Goal: Task Accomplishment & Management: Use online tool/utility

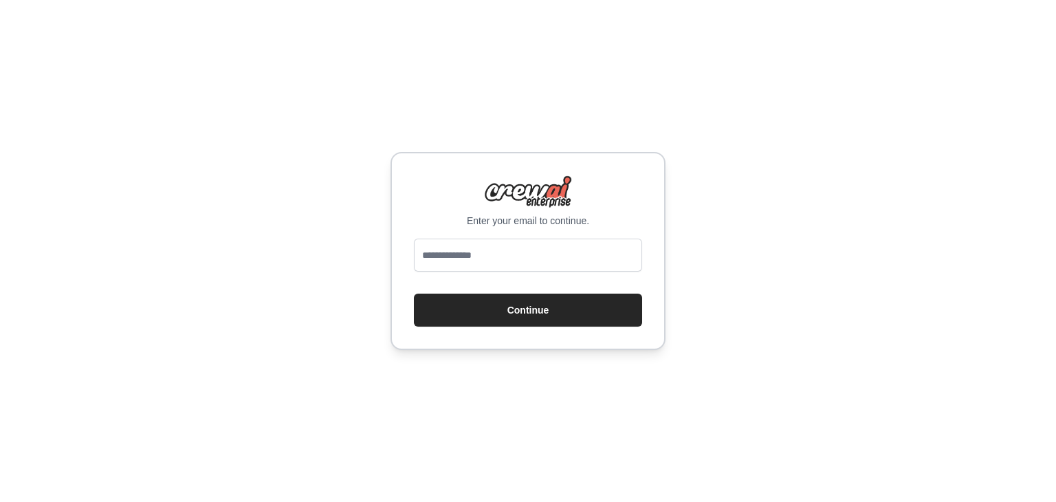
click at [298, 225] on div "Enter your email to continue. Continue" at bounding box center [528, 251] width 1056 height 502
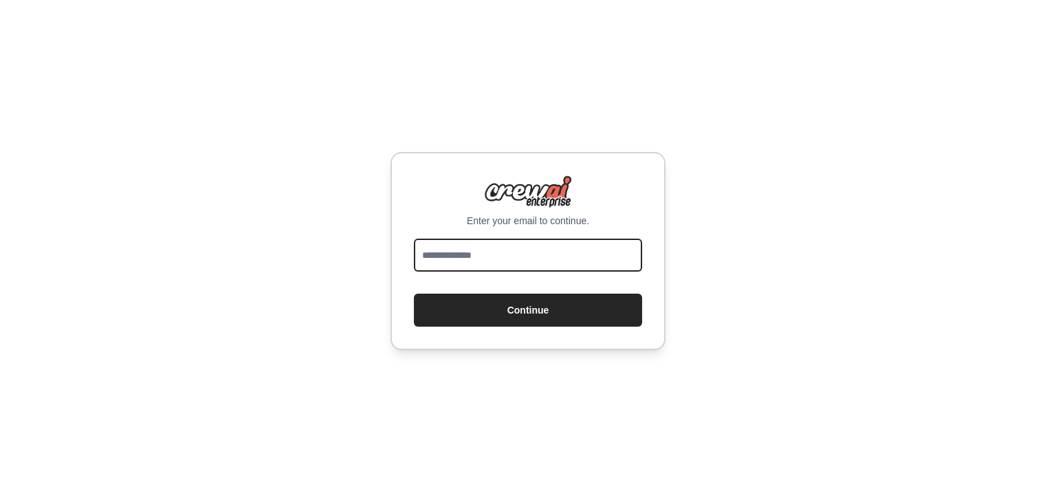
click at [474, 245] on input "email" at bounding box center [528, 255] width 228 height 33
type input "**********"
click at [414, 294] on button "Continue" at bounding box center [528, 310] width 228 height 33
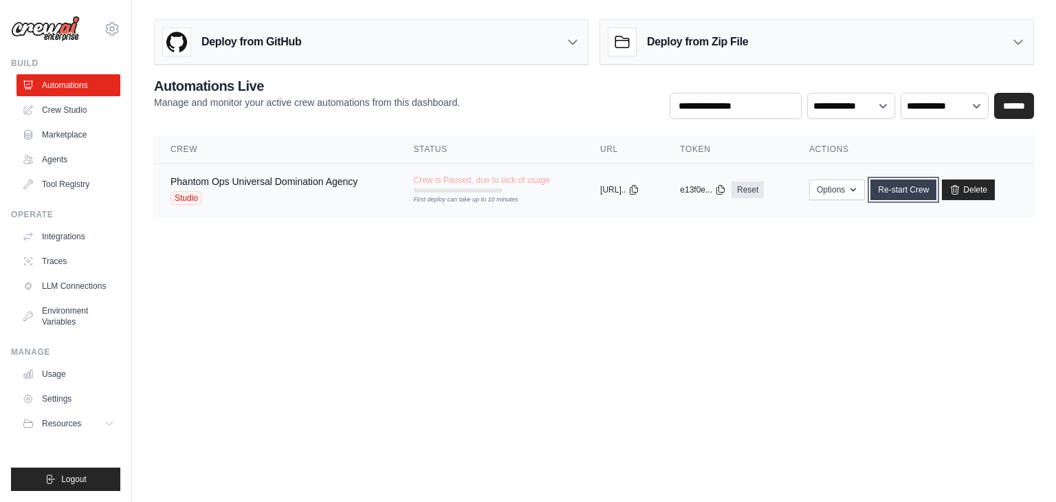
click at [937, 196] on link "Re-start Crew" at bounding box center [904, 189] width 66 height 21
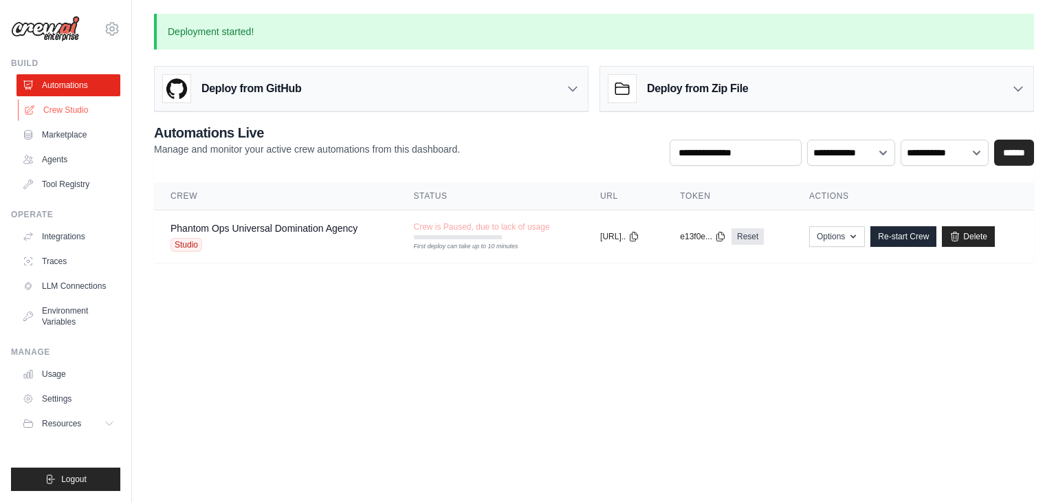
click at [50, 105] on link "Crew Studio" at bounding box center [70, 110] width 104 height 22
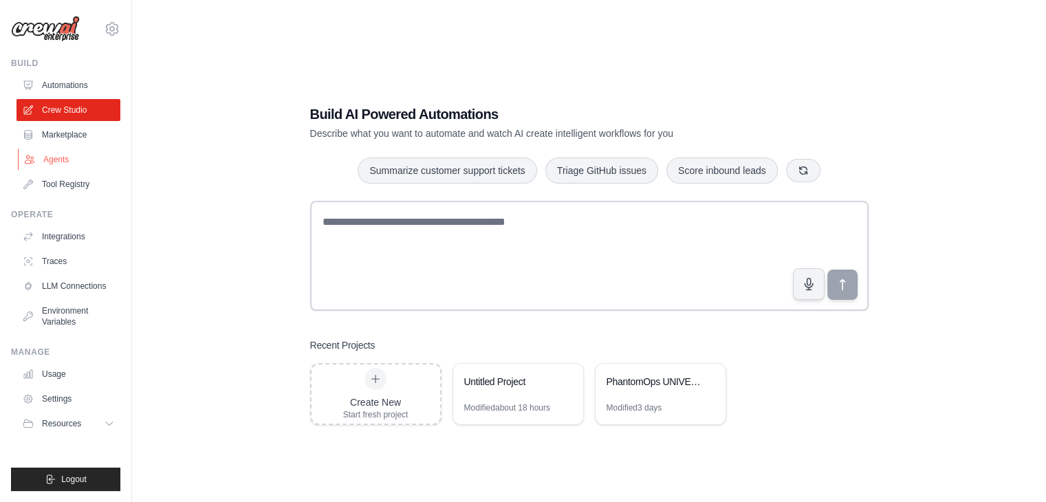
click at [59, 157] on link "Agents" at bounding box center [70, 160] width 104 height 22
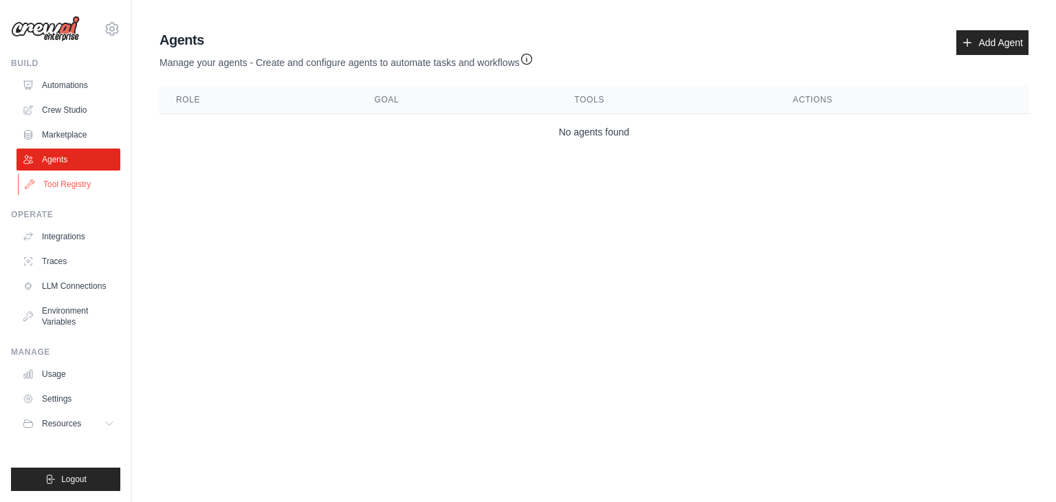
click at [61, 181] on link "Tool Registry" at bounding box center [70, 184] width 104 height 22
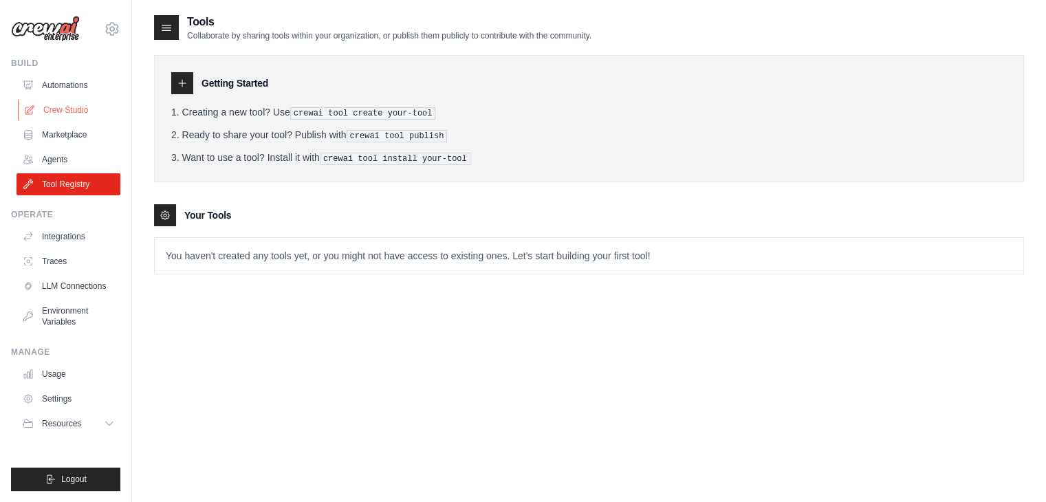
click at [63, 109] on link "Crew Studio" at bounding box center [70, 110] width 104 height 22
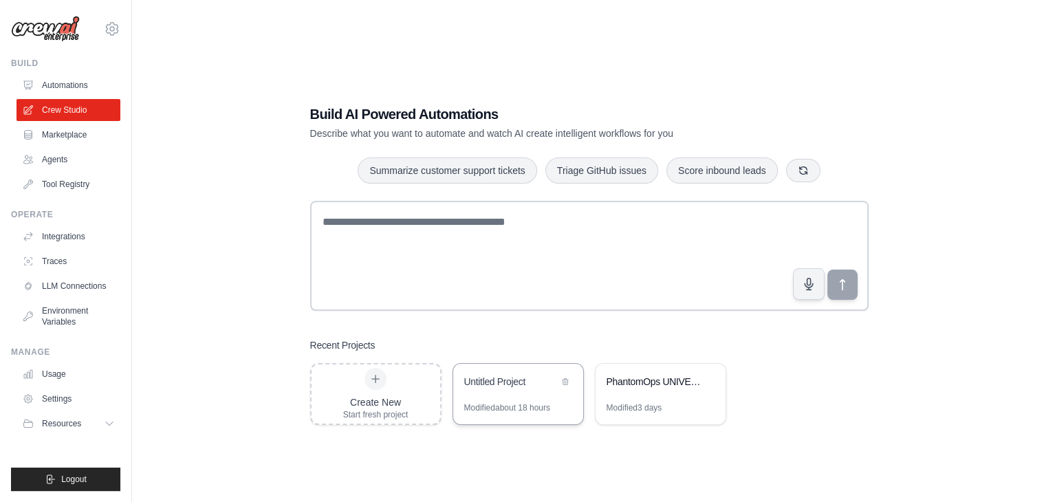
click at [510, 395] on div "Untitled Project" at bounding box center [518, 383] width 130 height 39
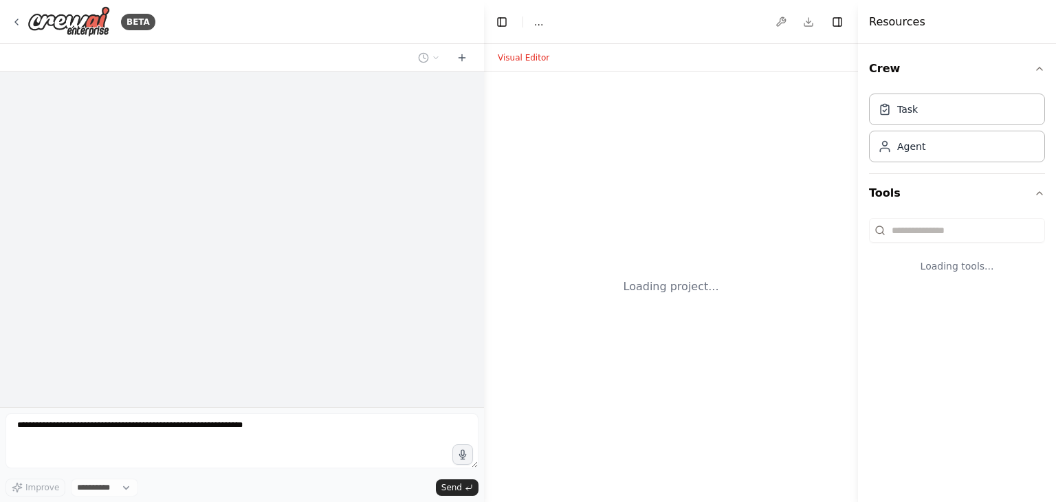
select select "****"
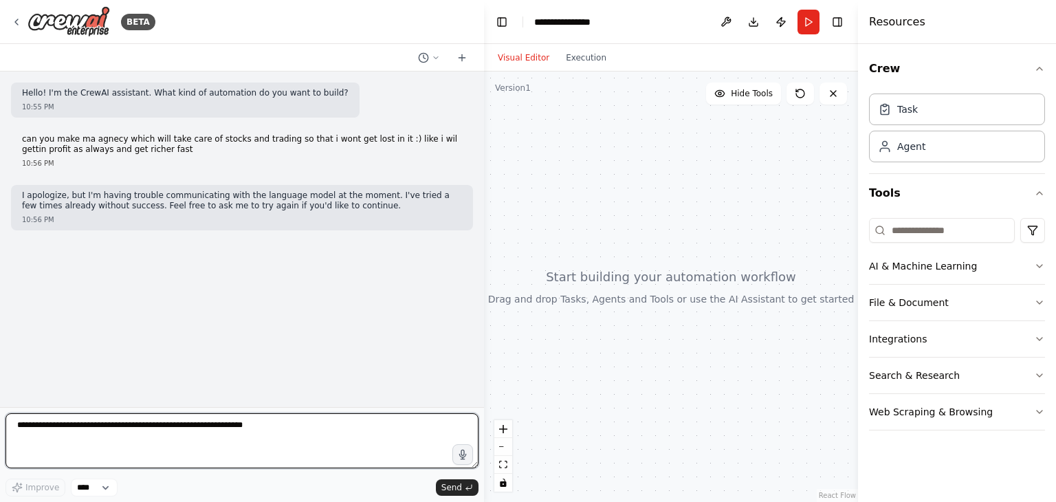
click at [262, 419] on textarea at bounding box center [242, 440] width 473 height 55
type textarea "**********"
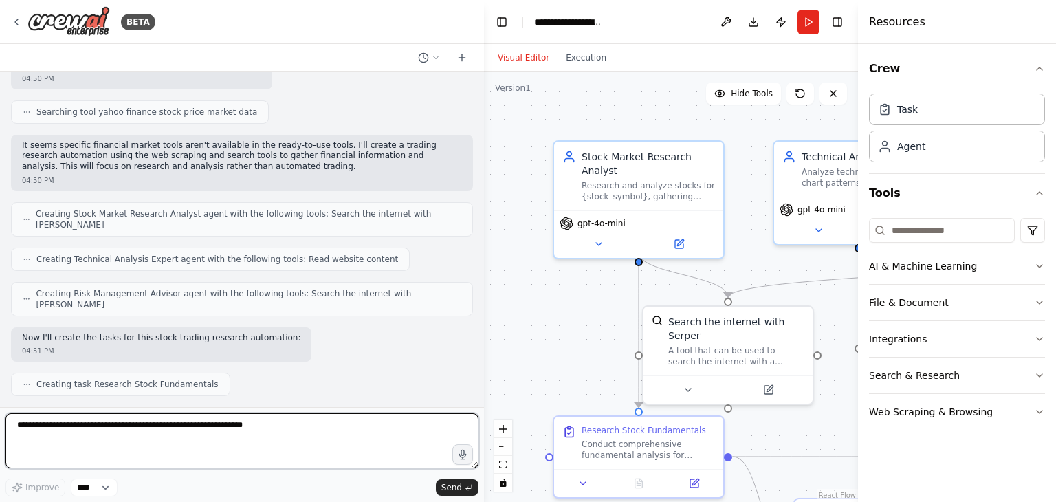
scroll to position [836, 0]
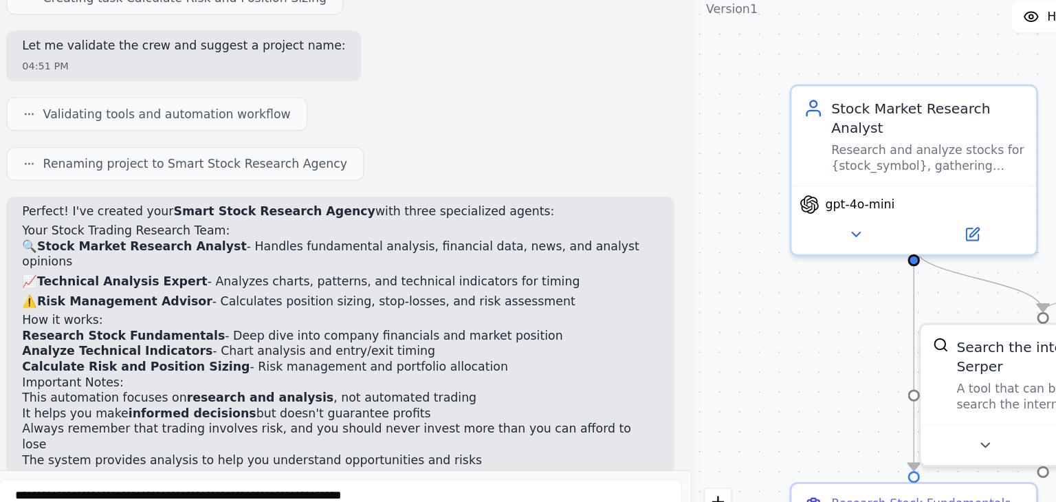
click at [6, 213] on div "Hello! I'm the CrewAI assistant. What kind of automation do you want to build? …" at bounding box center [242, 240] width 484 height 336
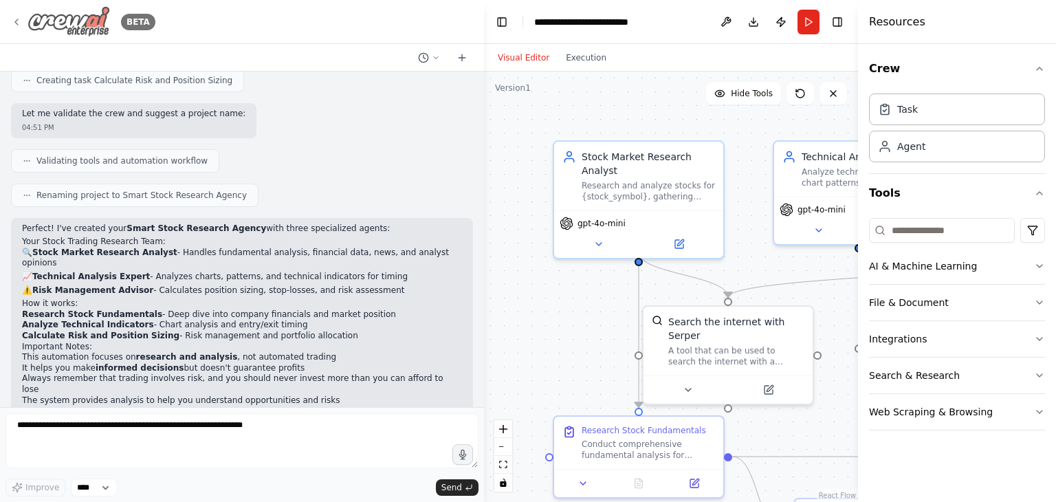
click at [16, 15] on div "BETA" at bounding box center [83, 21] width 144 height 31
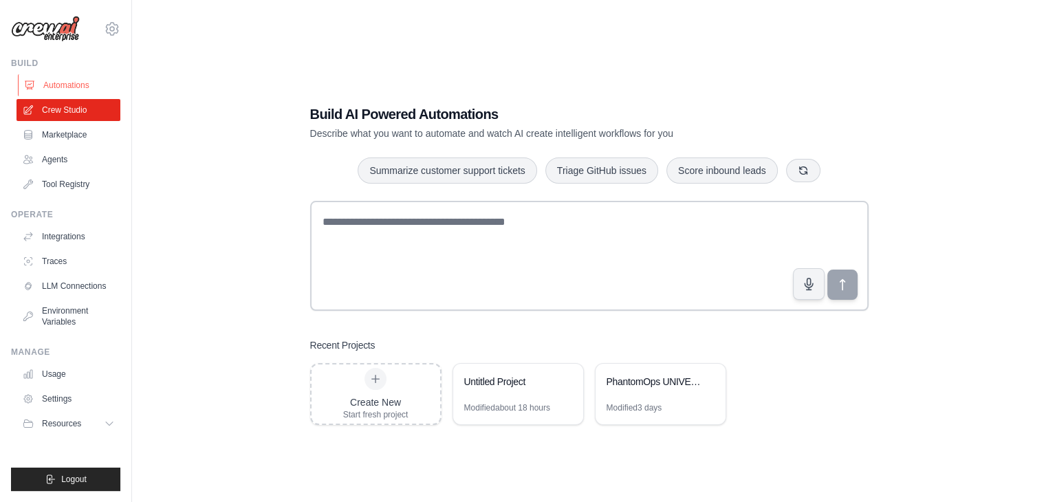
click at [63, 83] on link "Automations" at bounding box center [70, 85] width 104 height 22
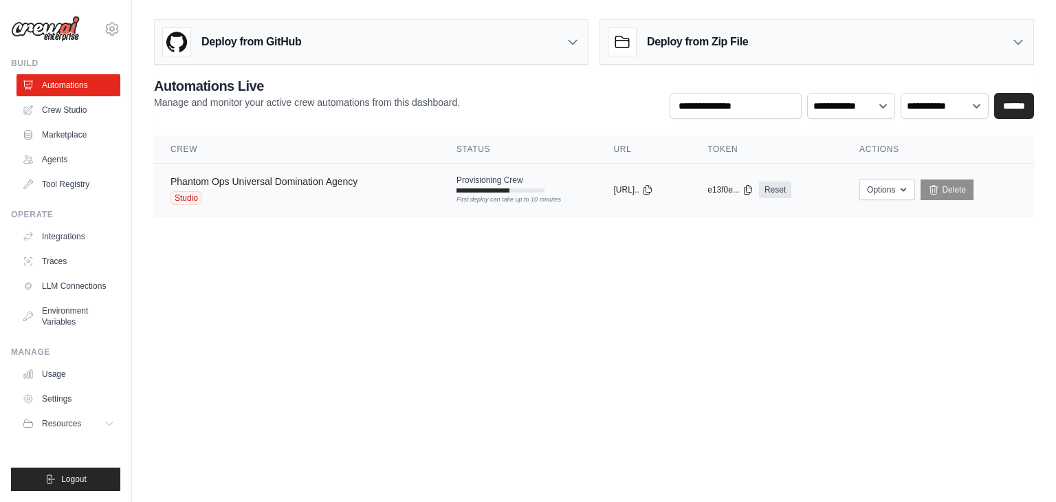
click at [345, 182] on link "Phantom Ops Universal Domination Agency" at bounding box center [264, 181] width 187 height 11
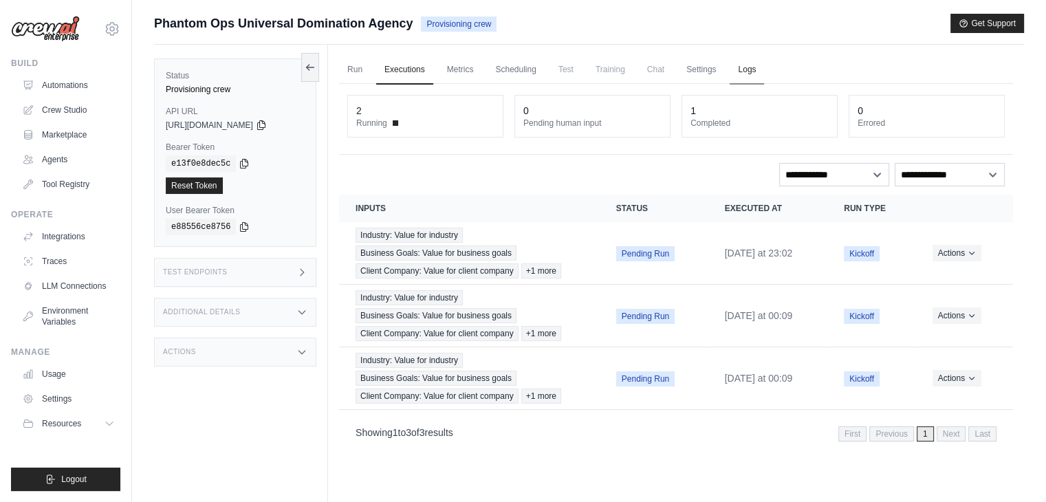
click at [764, 75] on link "Logs" at bounding box center [747, 70] width 34 height 29
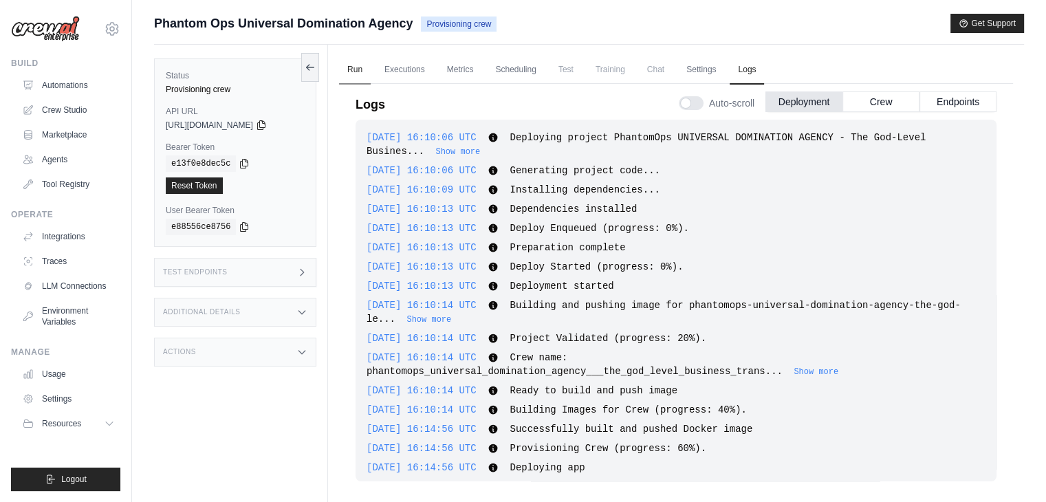
scroll to position [1723, 0]
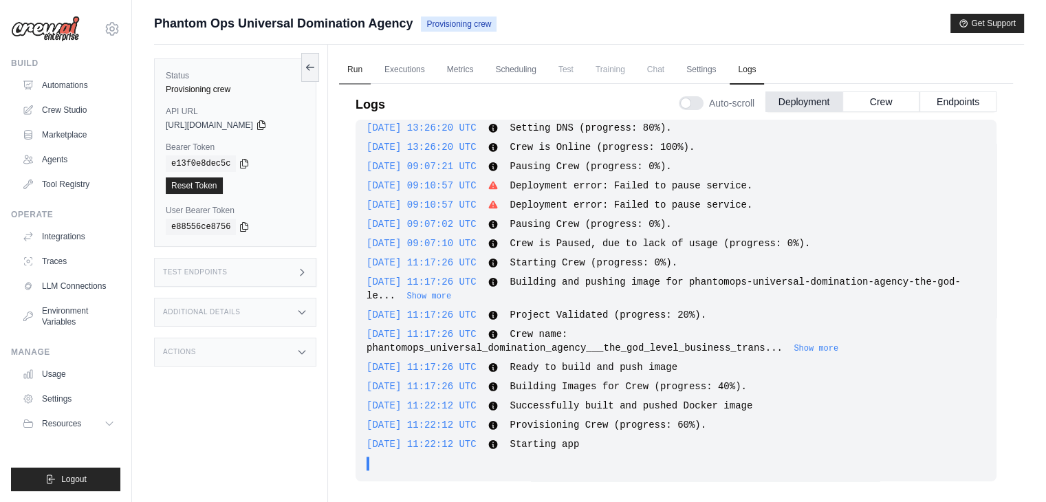
click at [360, 57] on link "Run" at bounding box center [355, 70] width 32 height 29
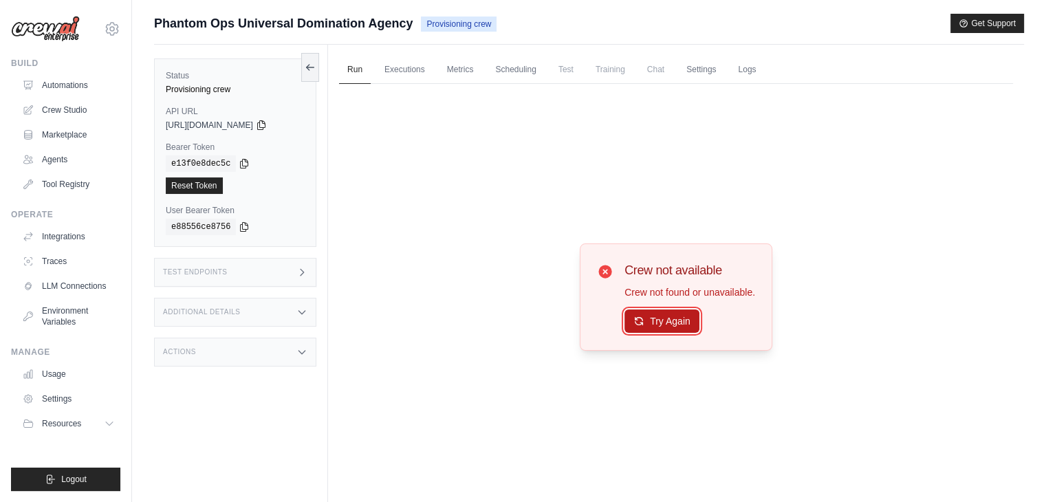
click at [648, 327] on button "Try Again" at bounding box center [661, 320] width 75 height 23
click at [753, 77] on ul "Run Executions Metrics Scheduling Test Training Chat Settings Logs" at bounding box center [676, 70] width 674 height 28
click at [761, 75] on link "Logs" at bounding box center [747, 70] width 34 height 29
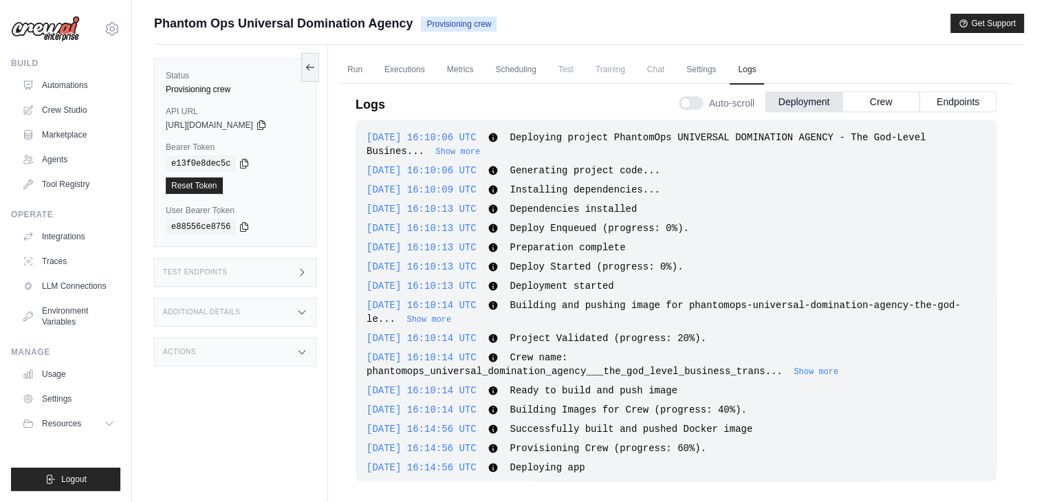
scroll to position [1723, 0]
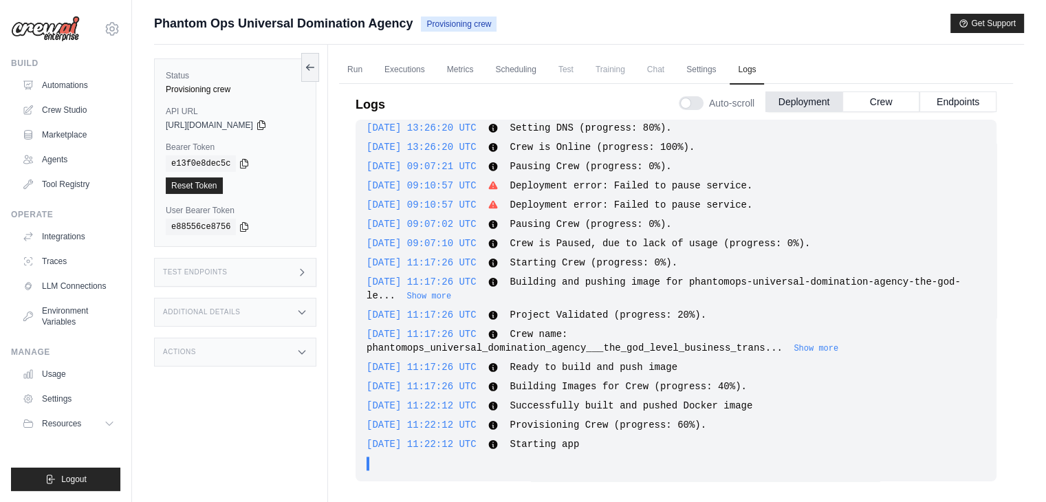
click at [340, 215] on div "Logs Auto-scroll Deployment Crew Endpoints 2025-08-15 16:10:06 UTC Deploying pr…" at bounding box center [676, 289] width 674 height 427
click at [353, 68] on link "Run" at bounding box center [355, 70] width 32 height 29
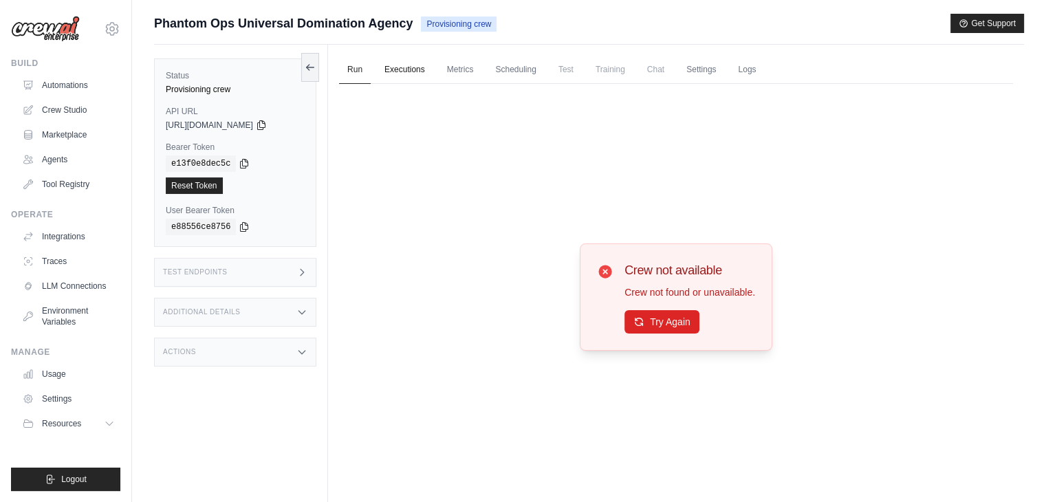
click at [415, 76] on link "Executions" at bounding box center [404, 70] width 57 height 29
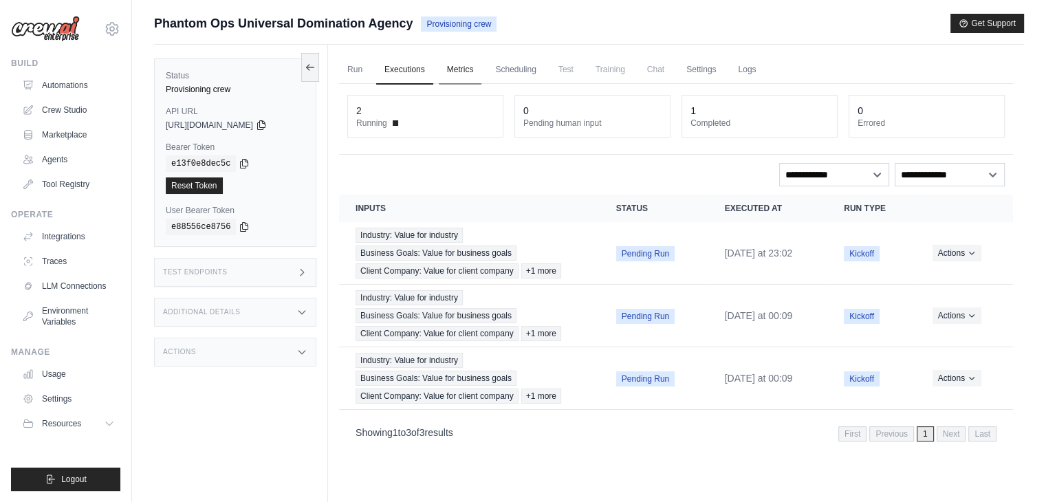
click at [481, 67] on link "Metrics" at bounding box center [460, 70] width 43 height 29
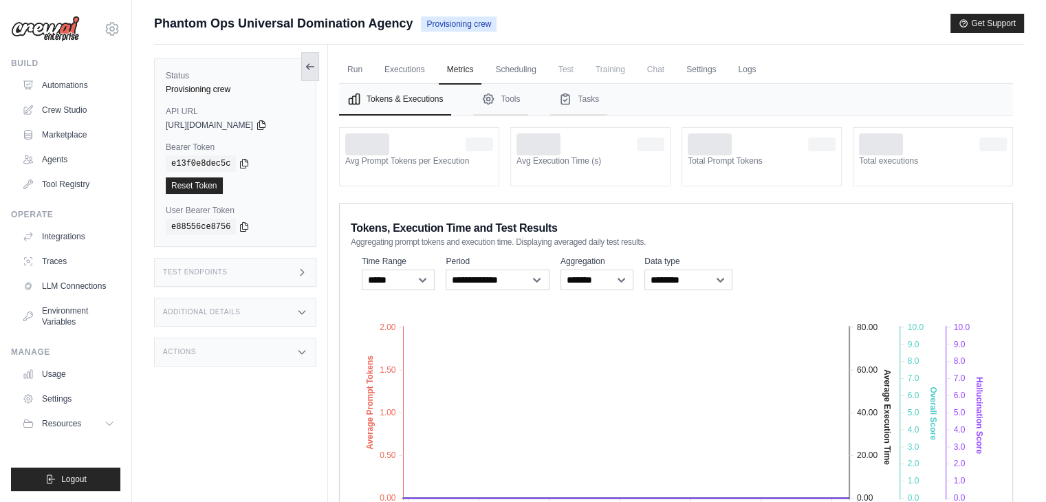
click at [307, 64] on icon at bounding box center [310, 66] width 11 height 11
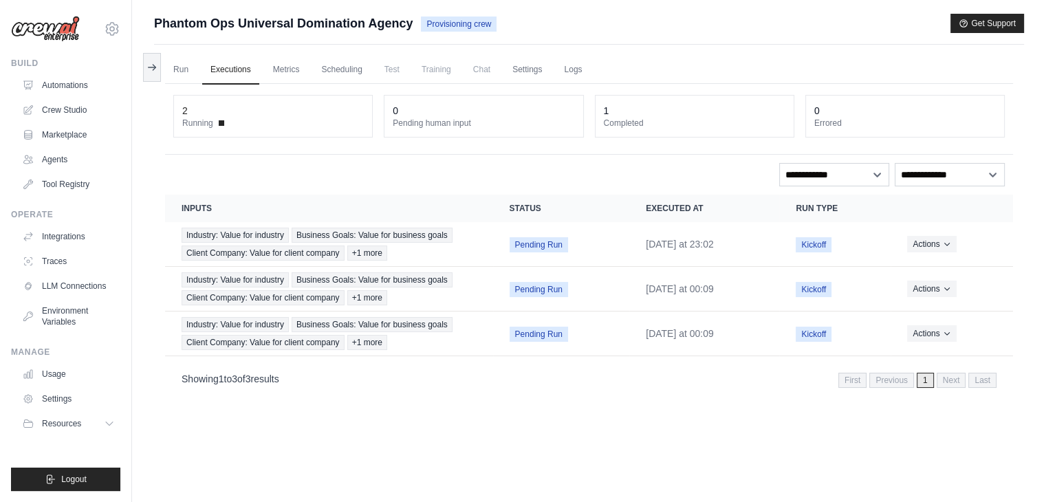
scroll to position [58, 0]
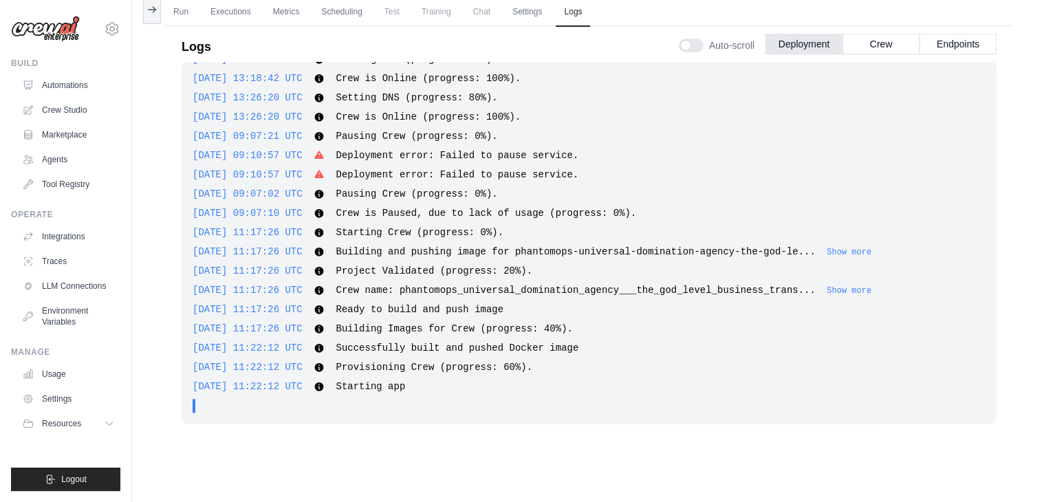
scroll to position [1503, 0]
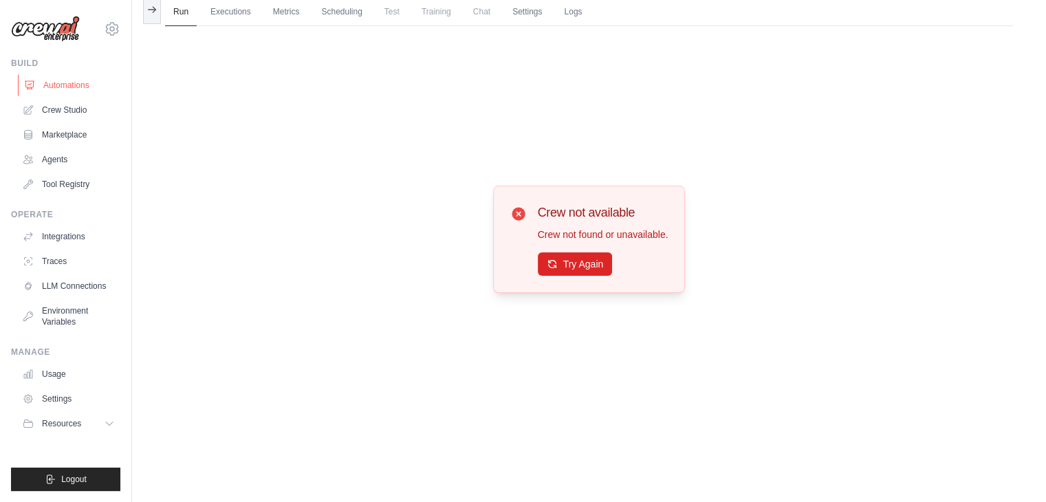
click at [68, 94] on link "Automations" at bounding box center [70, 85] width 104 height 22
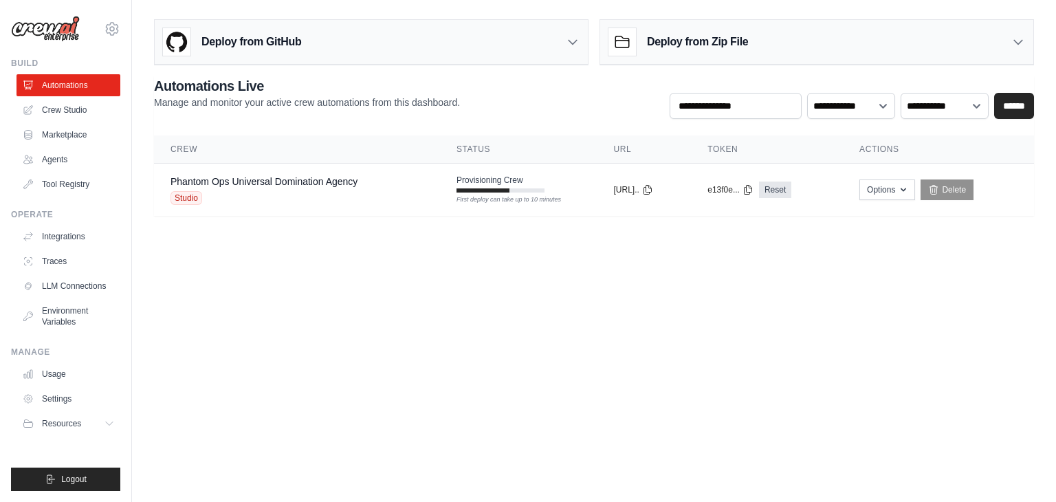
click at [332, 273] on body "ashwant144@gmail.com Settings Build Automations Crew Studio" at bounding box center [528, 251] width 1056 height 502
click at [69, 143] on link "Marketplace" at bounding box center [70, 135] width 104 height 22
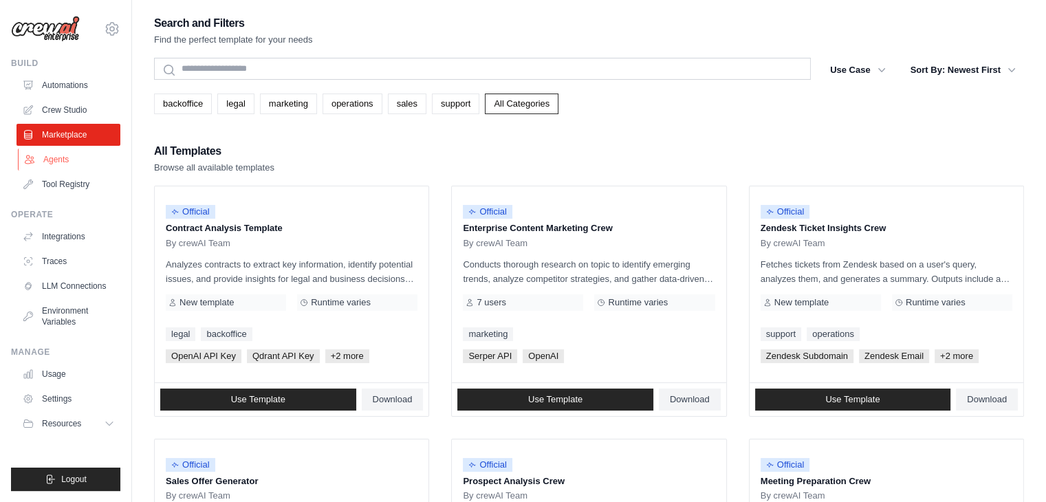
click at [70, 164] on link "Agents" at bounding box center [70, 160] width 104 height 22
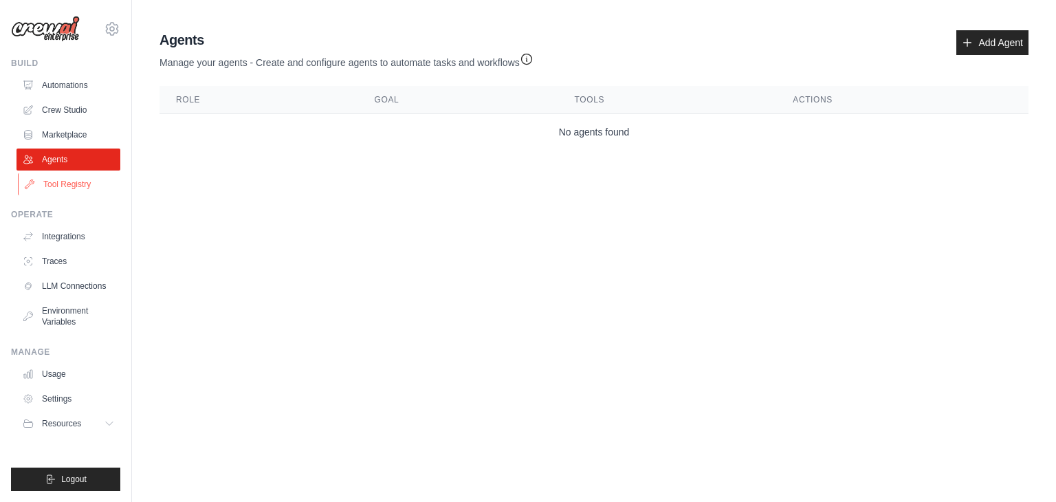
click at [69, 174] on link "Tool Registry" at bounding box center [70, 184] width 104 height 22
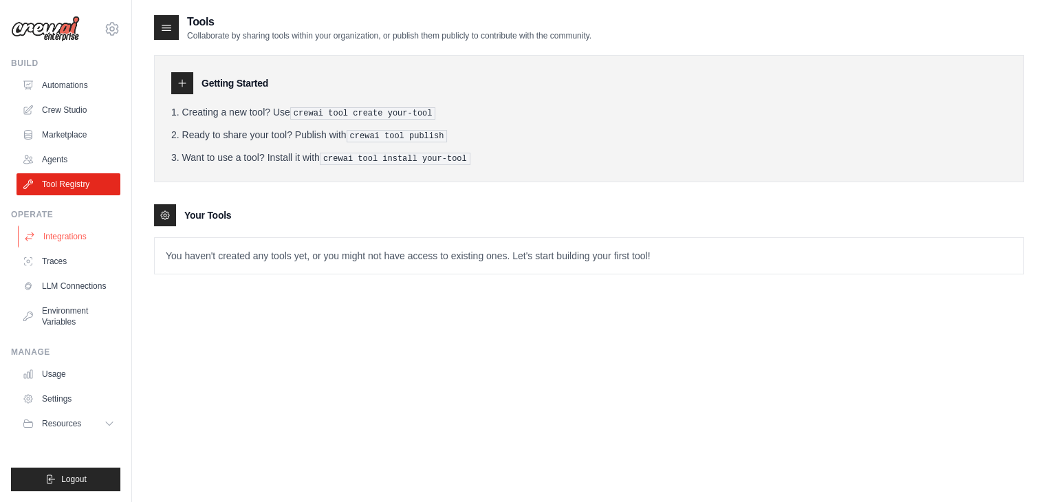
click at [76, 240] on link "Integrations" at bounding box center [70, 237] width 104 height 22
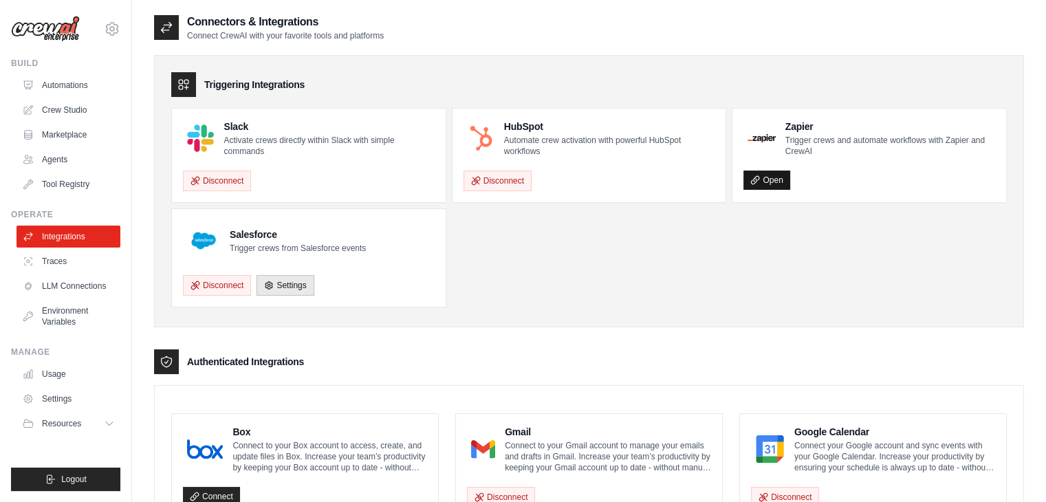
click at [750, 179] on icon at bounding box center [755, 180] width 10 height 10
click at [86, 83] on link "Automations" at bounding box center [70, 85] width 104 height 22
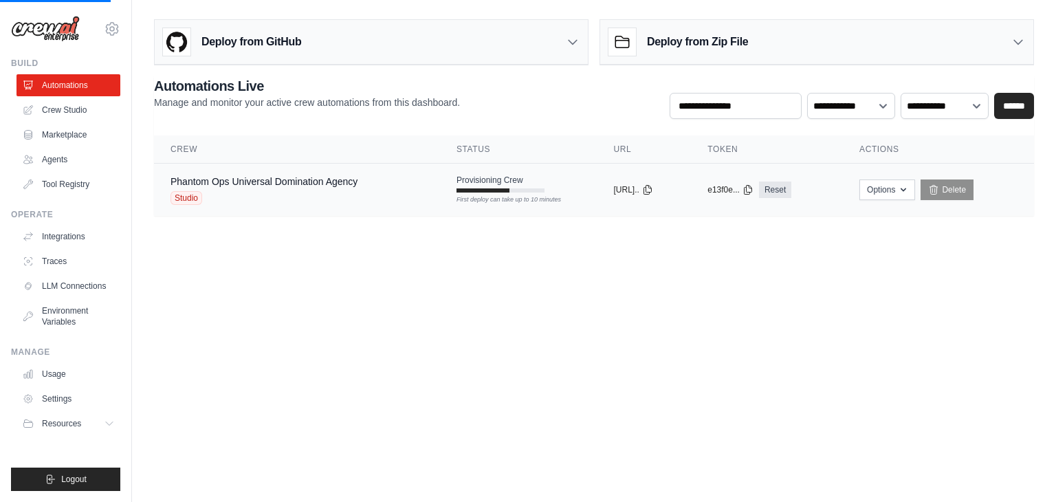
click at [358, 188] on div "Phantom Ops Universal Domination Agency Studio" at bounding box center [264, 190] width 187 height 30
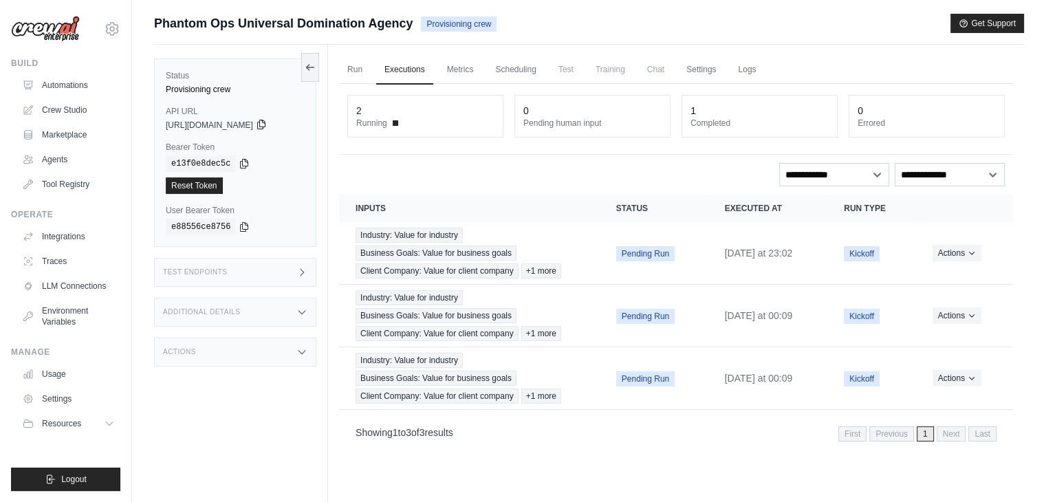
click at [267, 127] on icon at bounding box center [261, 124] width 11 height 11
click at [241, 167] on icon at bounding box center [245, 163] width 8 height 9
click at [452, 63] on link "Metrics" at bounding box center [460, 70] width 43 height 29
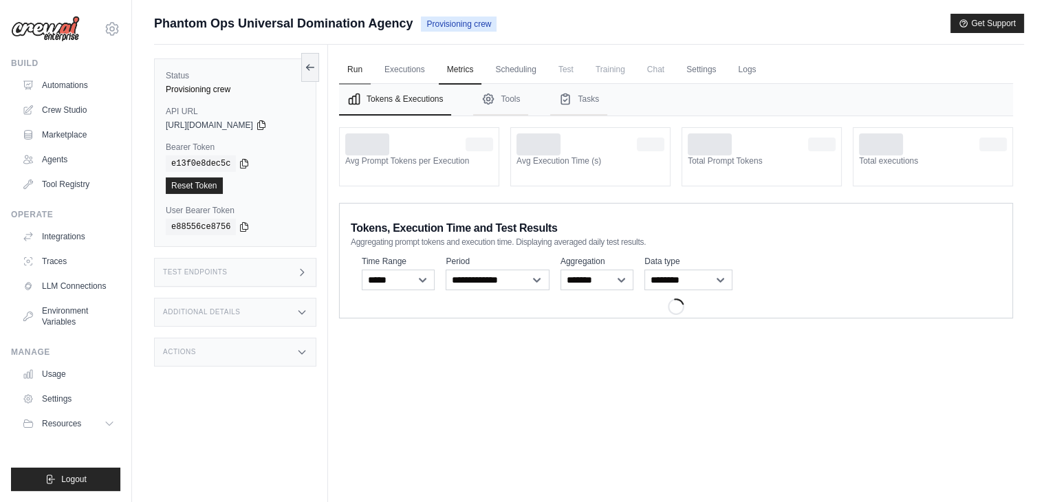
click at [368, 77] on link "Run" at bounding box center [355, 70] width 32 height 29
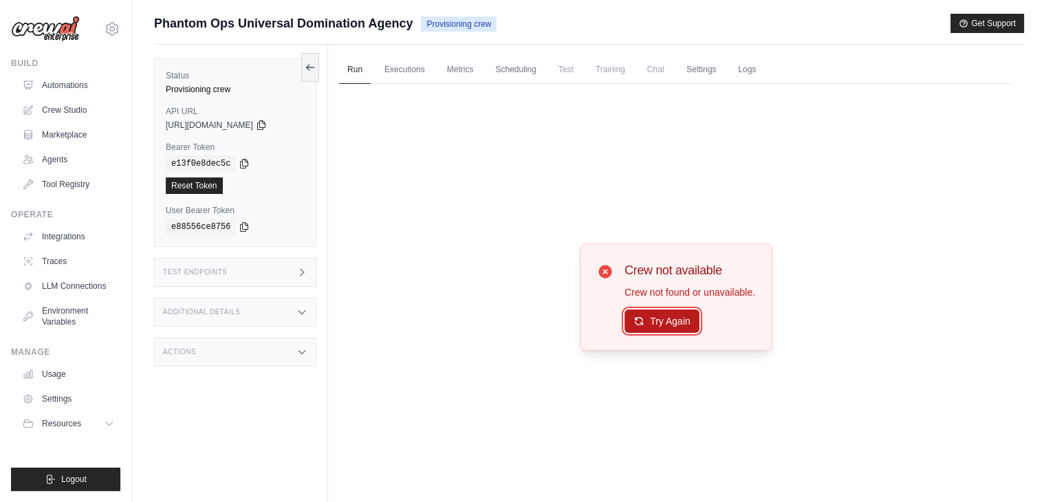
click at [674, 323] on button "Try Again" at bounding box center [661, 320] width 75 height 23
